Goal: Information Seeking & Learning: Learn about a topic

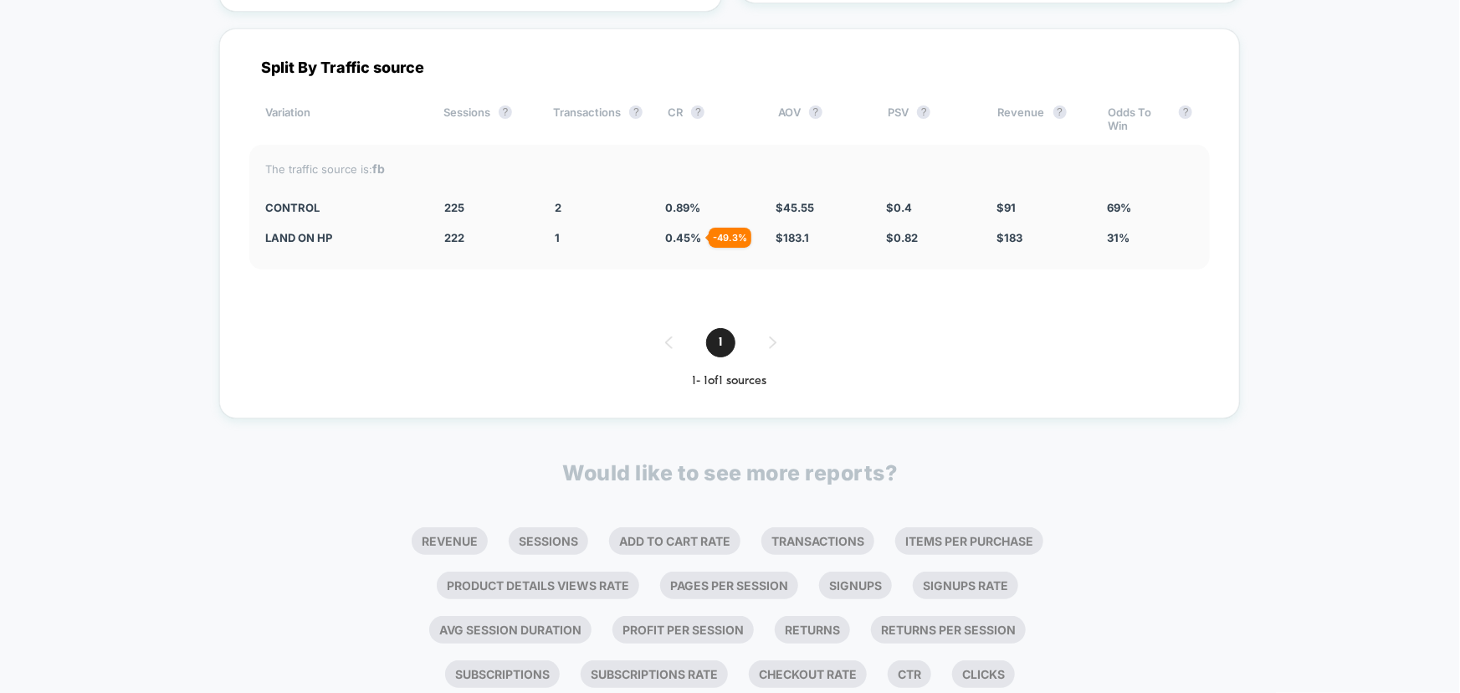
scroll to position [3143, 0]
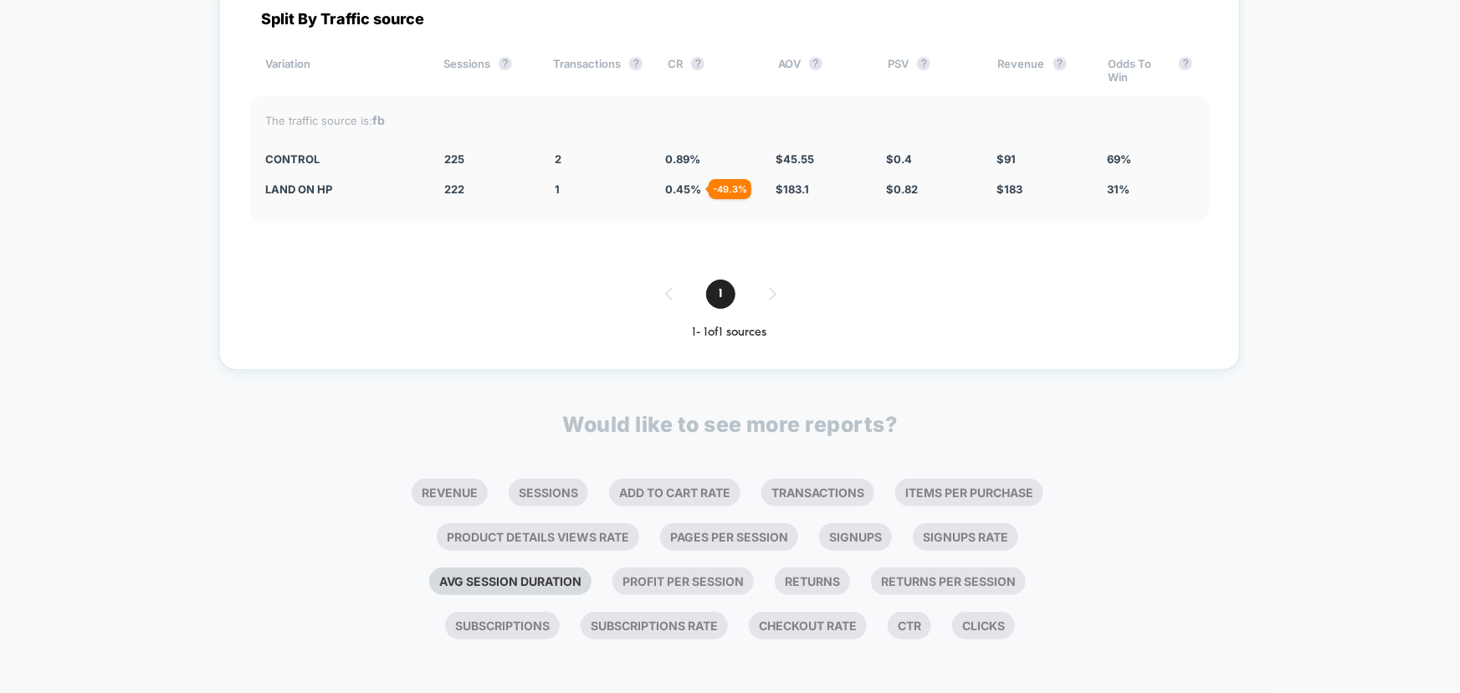
click at [538, 582] on li "Avg Session Duration" at bounding box center [510, 581] width 162 height 28
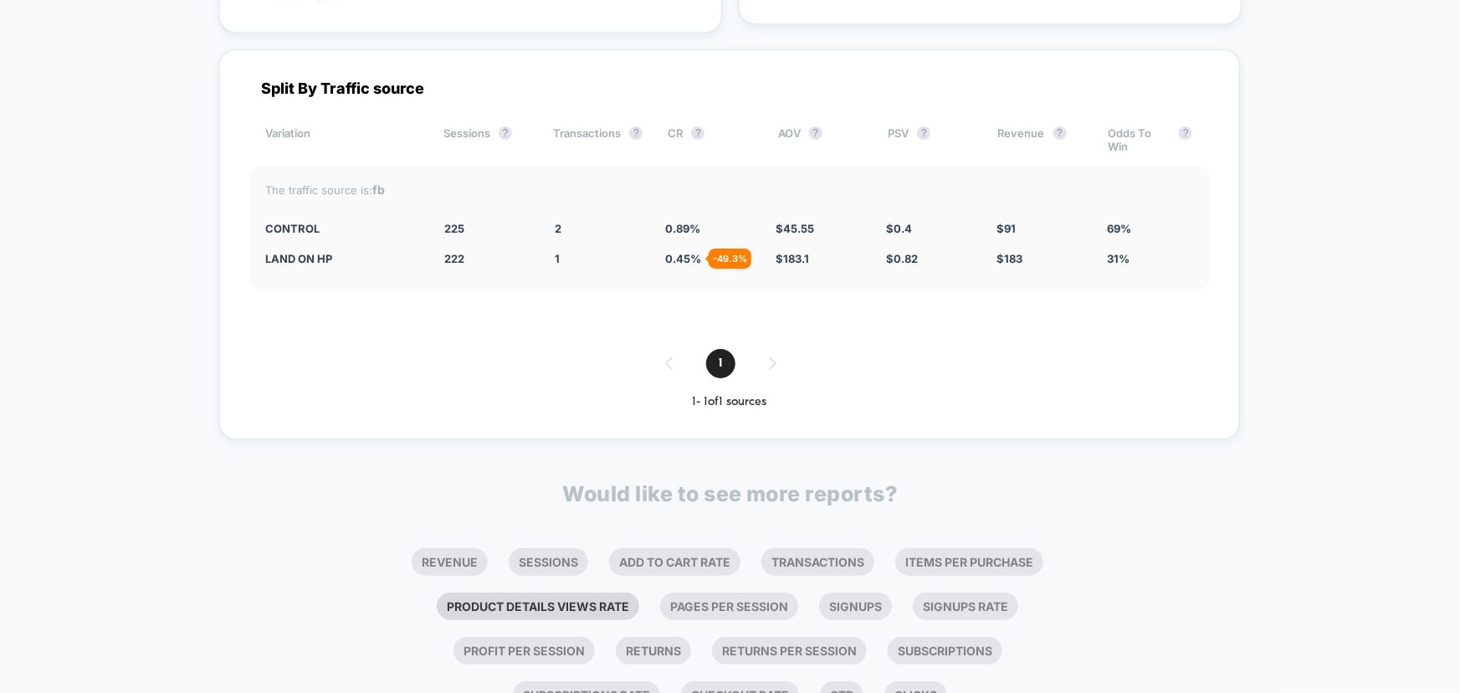
scroll to position [3547, 0]
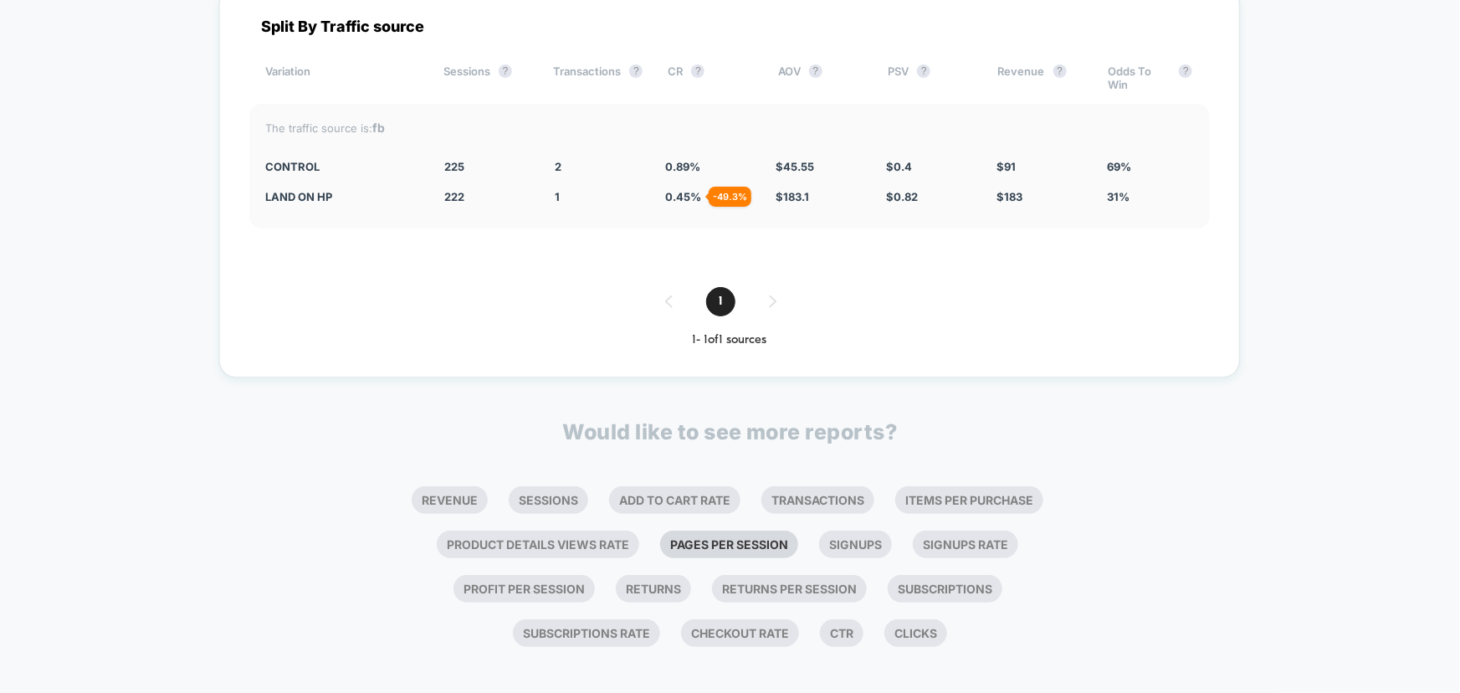
click at [733, 539] on li "Pages Per Session" at bounding box center [729, 544] width 138 height 28
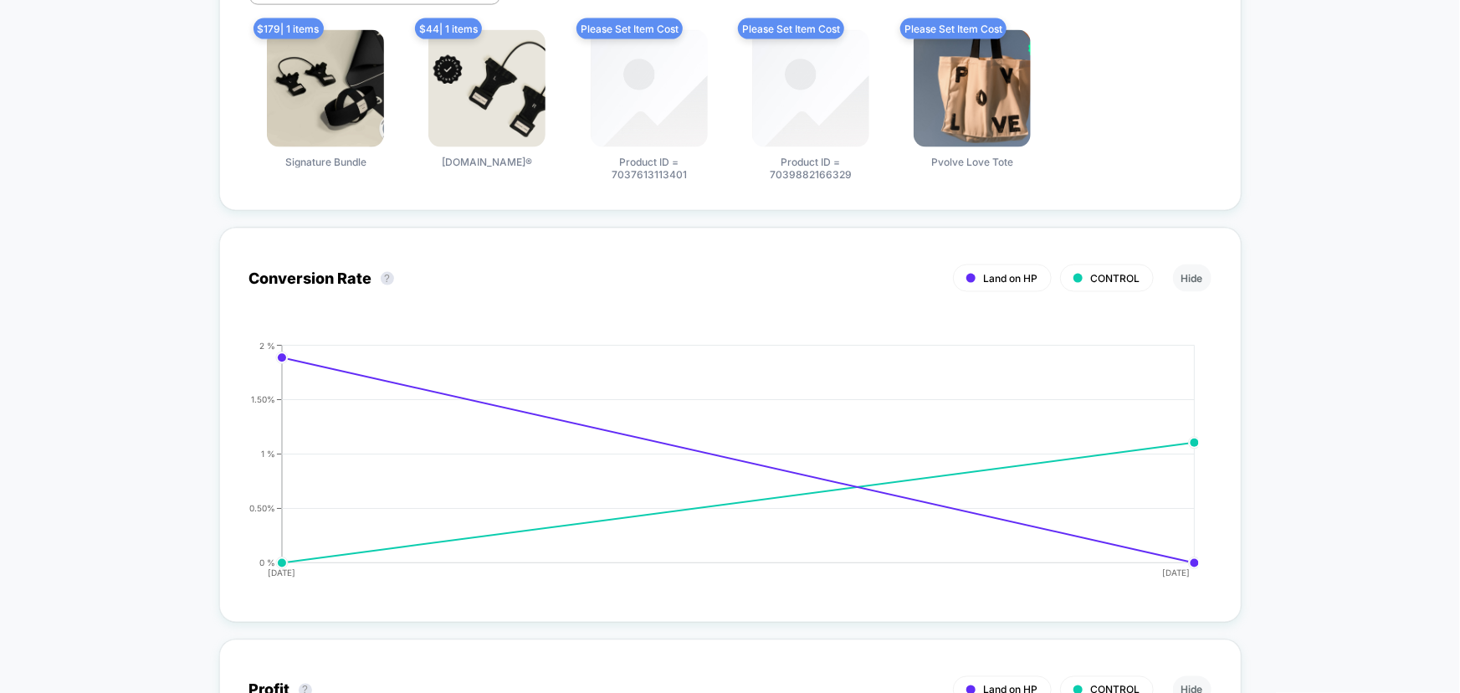
scroll to position [771, 0]
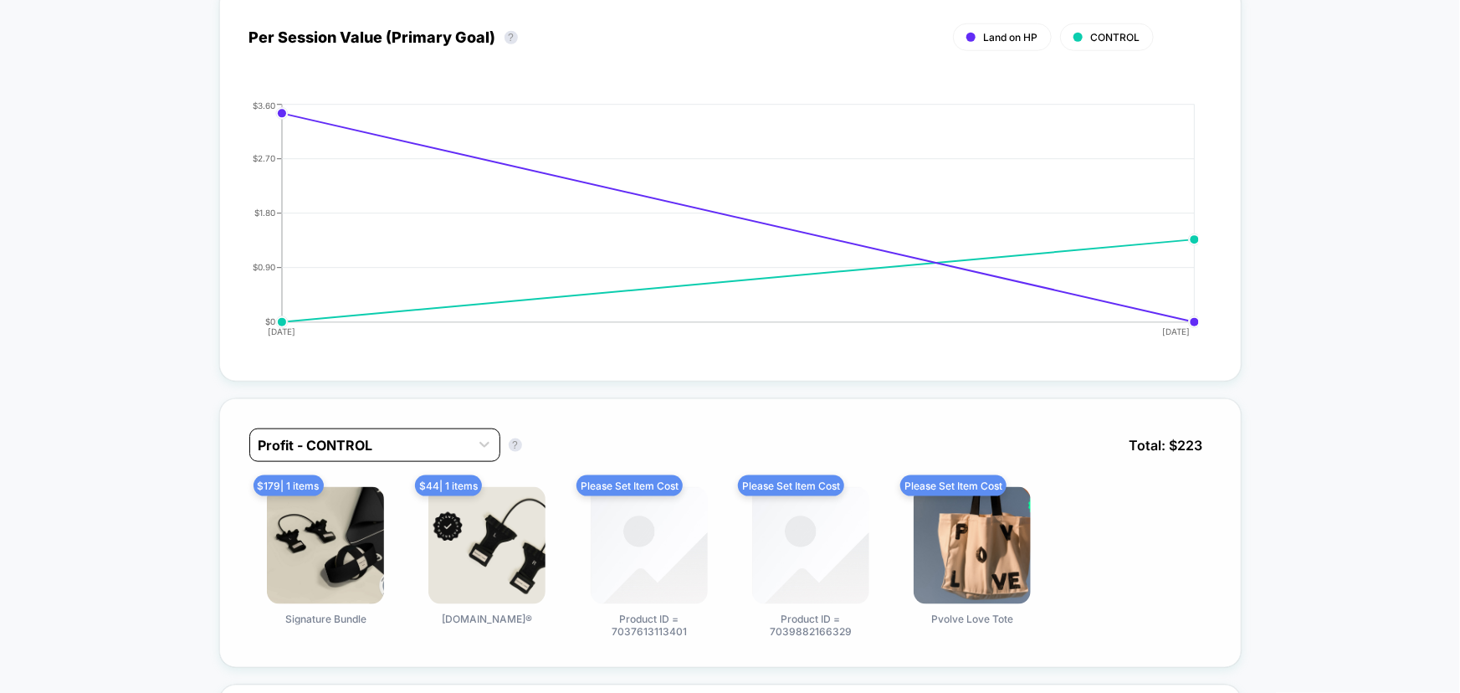
click at [417, 444] on div at bounding box center [359, 445] width 202 height 20
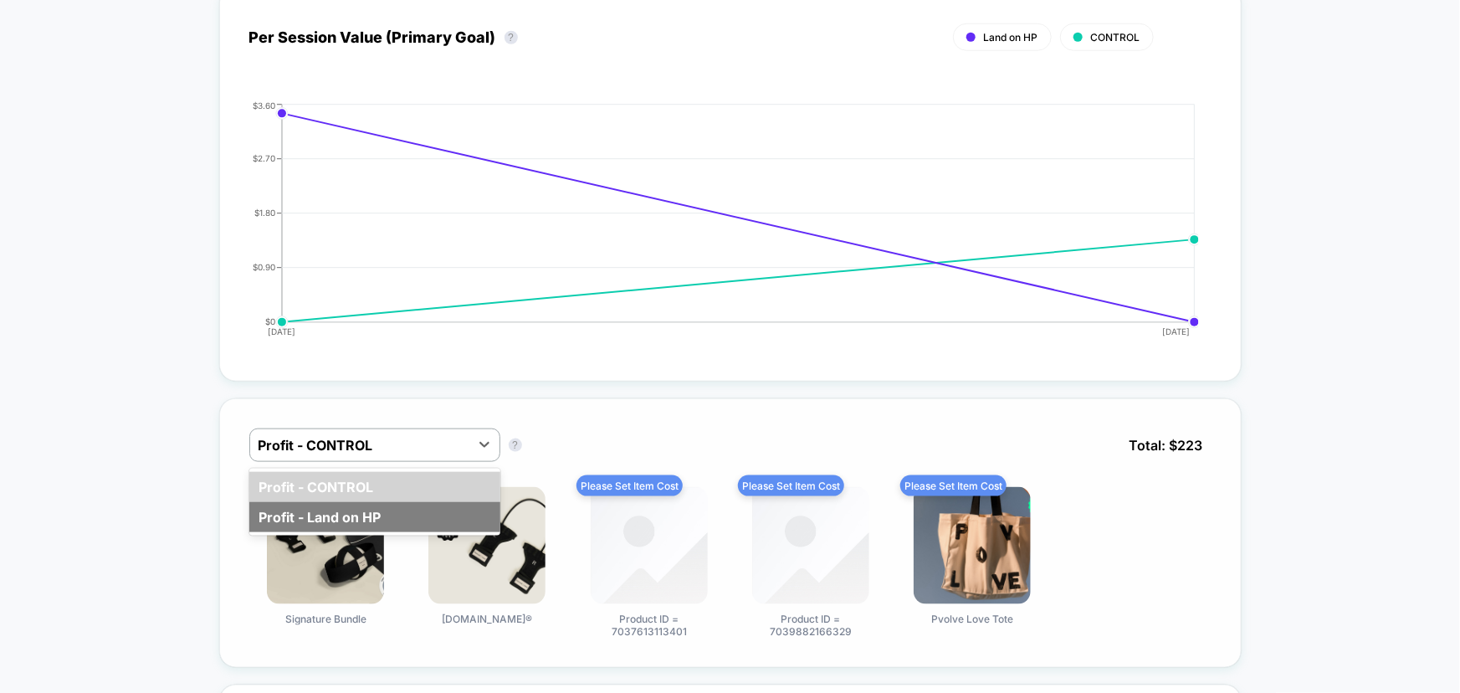
click at [376, 504] on div "Profit - Land on HP" at bounding box center [374, 517] width 251 height 30
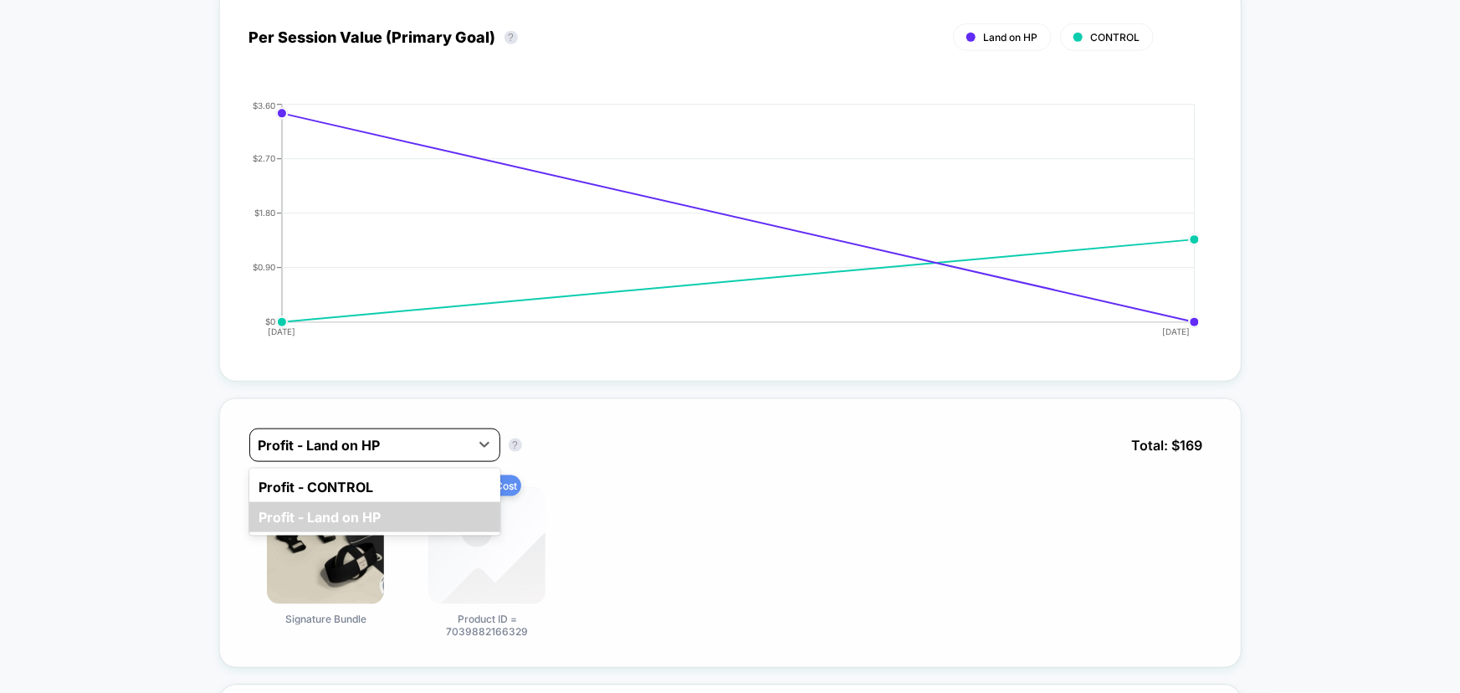
click at [349, 449] on div at bounding box center [359, 445] width 202 height 20
click at [361, 485] on div "Profit - CONTROL" at bounding box center [374, 487] width 251 height 30
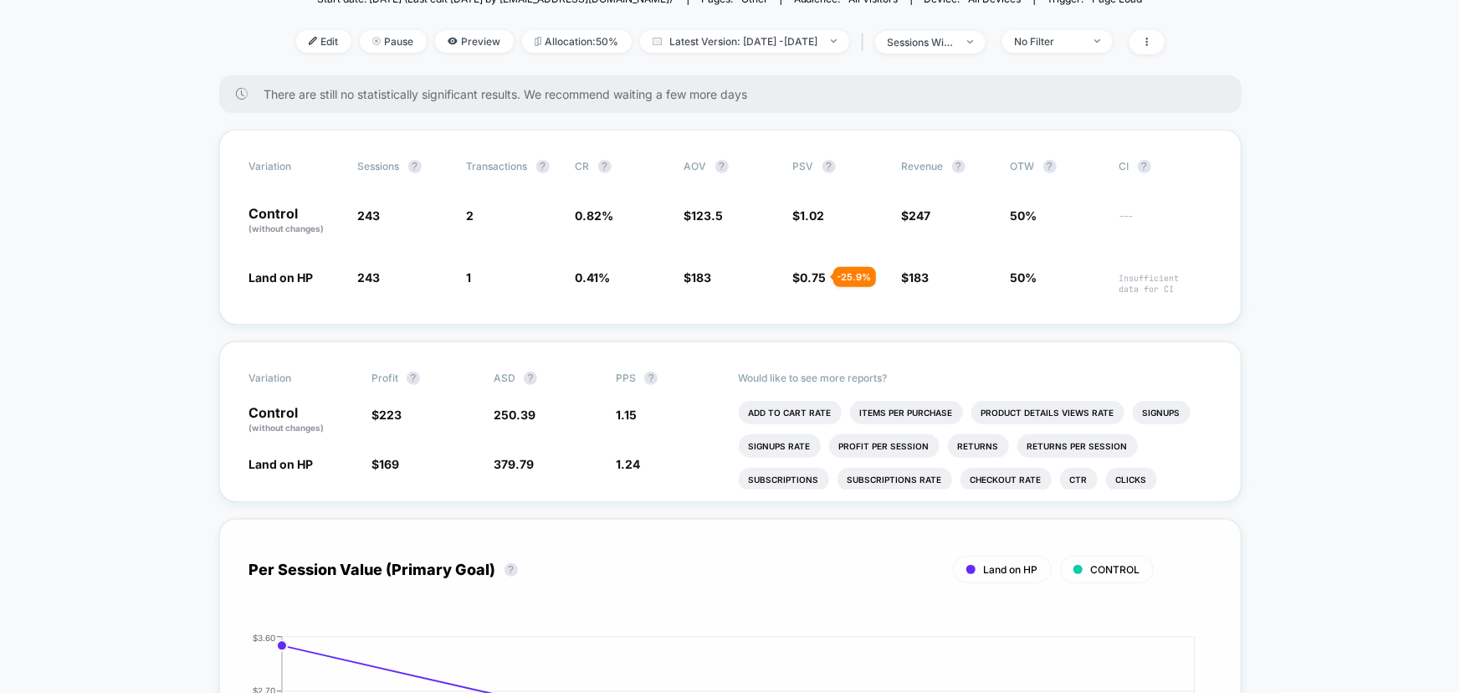
scroll to position [0, 0]
